Goal: Find specific page/section: Find specific page/section

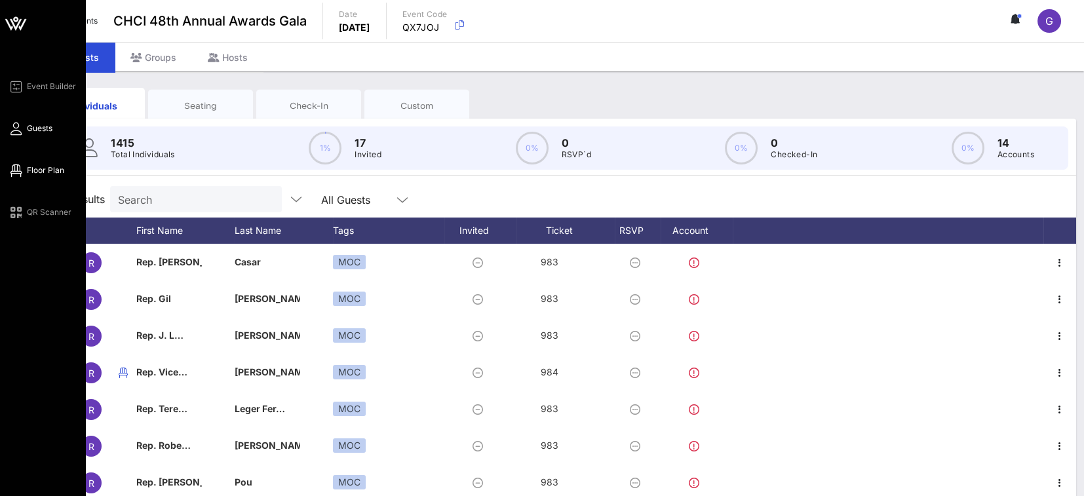
click at [55, 170] on span "Floor Plan" at bounding box center [45, 171] width 37 height 12
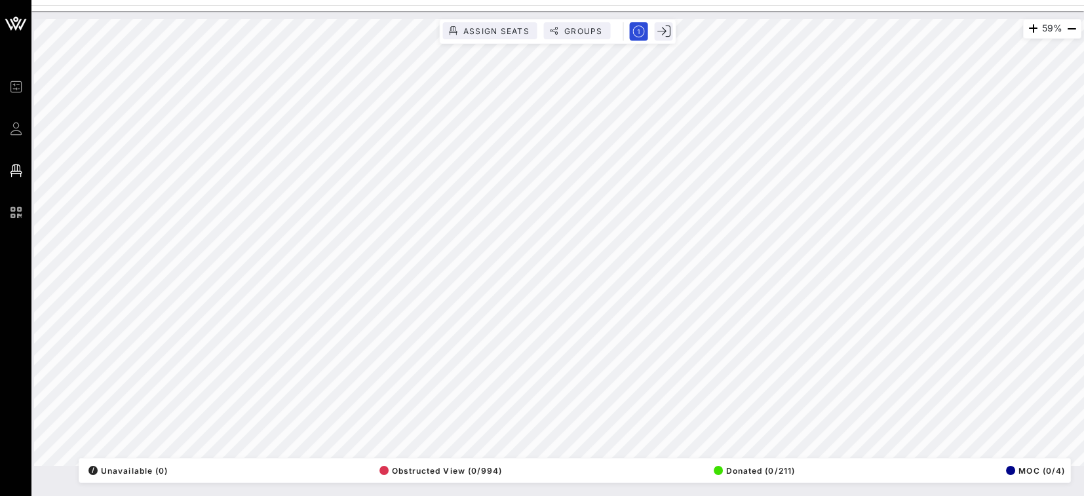
click at [632, 495] on html "Event Builder Guests Floor Plan QR Scanner CHCI 48th Annual Awards Gala 59% Ass…" at bounding box center [542, 248] width 1084 height 496
click at [649, 495] on html "Event Builder Guests Floor Plan QR Scanner CHCI 48th Annual Awards Gala 68% Ass…" at bounding box center [542, 248] width 1084 height 496
click at [403, 0] on html "Event Builder Guests Floor Plan QR Scanner CHCI 48th Annual Awards Gala 68% Ass…" at bounding box center [542, 248] width 1084 height 496
click at [507, 466] on div "138% Assign Seats Groups Exit All Reserved Shared Total Guests 1393 Total Seate…" at bounding box center [557, 242] width 1047 height 447
click at [446, 495] on html "Event Builder Guests Floor Plan QR Scanner CHCI 48th Annual Awards Gala 138% As…" at bounding box center [542, 248] width 1084 height 496
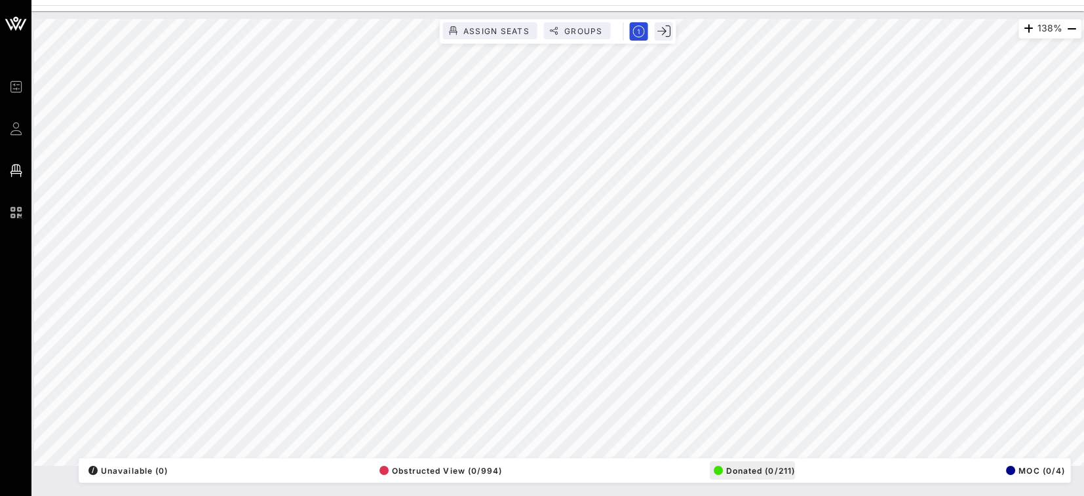
click at [784, 466] on div "138% Assign Seats Groups Exit All Reserved Shared Total Guests 1393 Total Seate…" at bounding box center [557, 242] width 1047 height 447
click at [590, 495] on html "Event Builder Guests Floor Plan QR Scanner CHCI 48th Annual Awards Gala 138% As…" at bounding box center [542, 248] width 1084 height 496
click at [398, 0] on html "Event Builder Guests Floor Plan QR Scanner CHCI 48th Annual Awards Gala 78% Ass…" at bounding box center [542, 248] width 1084 height 496
click at [985, 495] on html "Event Builder Guests Floor Plan QR Scanner CHCI 48th Annual Awards Gala 58% Ass…" at bounding box center [542, 248] width 1084 height 496
click at [590, 463] on div "58% Assign Seats Groups Exit All Reserved Shared Total Guests 1393 Total Seated…" at bounding box center [557, 242] width 1047 height 447
